Goal: Task Accomplishment & Management: Complete application form

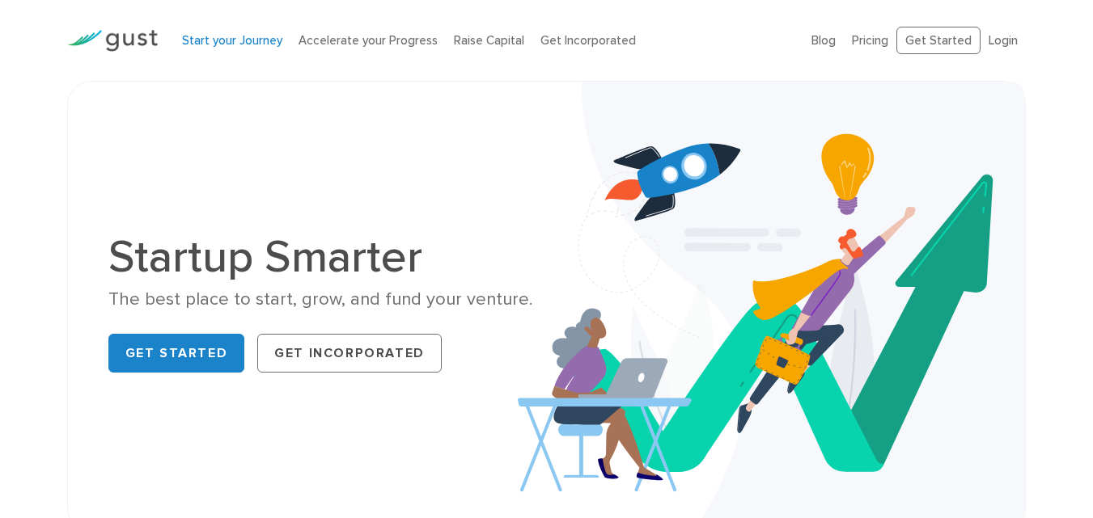
click at [213, 44] on link "Start your Journey" at bounding box center [232, 40] width 100 height 15
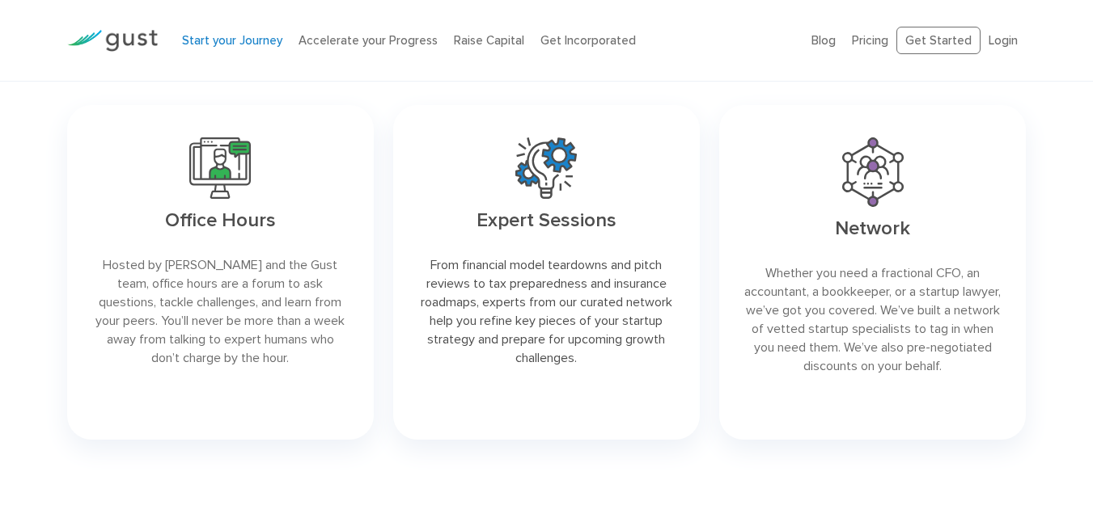
scroll to position [2669, 0]
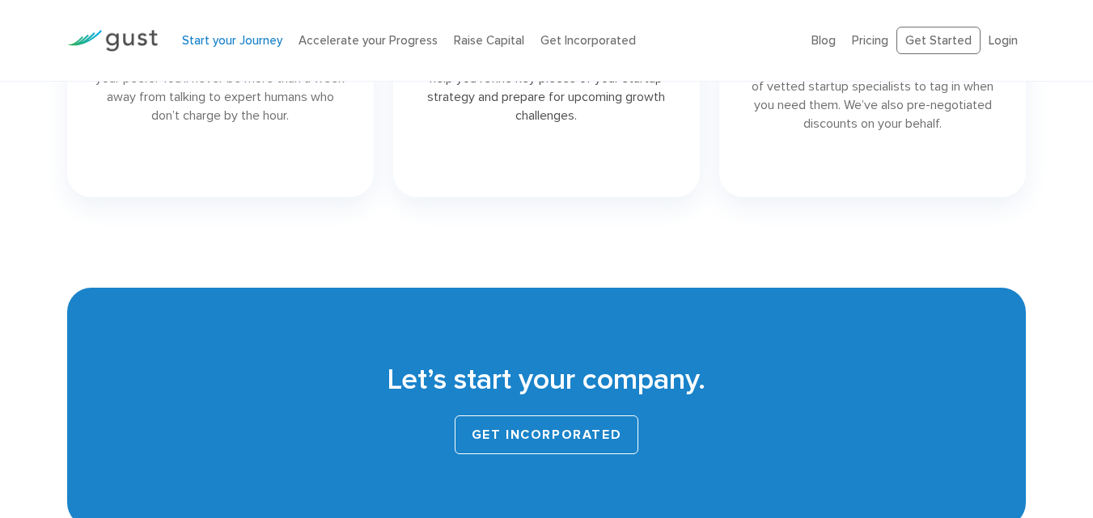
click at [552, 425] on link "GET INCORPORATED" at bounding box center [547, 435] width 184 height 39
